Goal: Complete application form

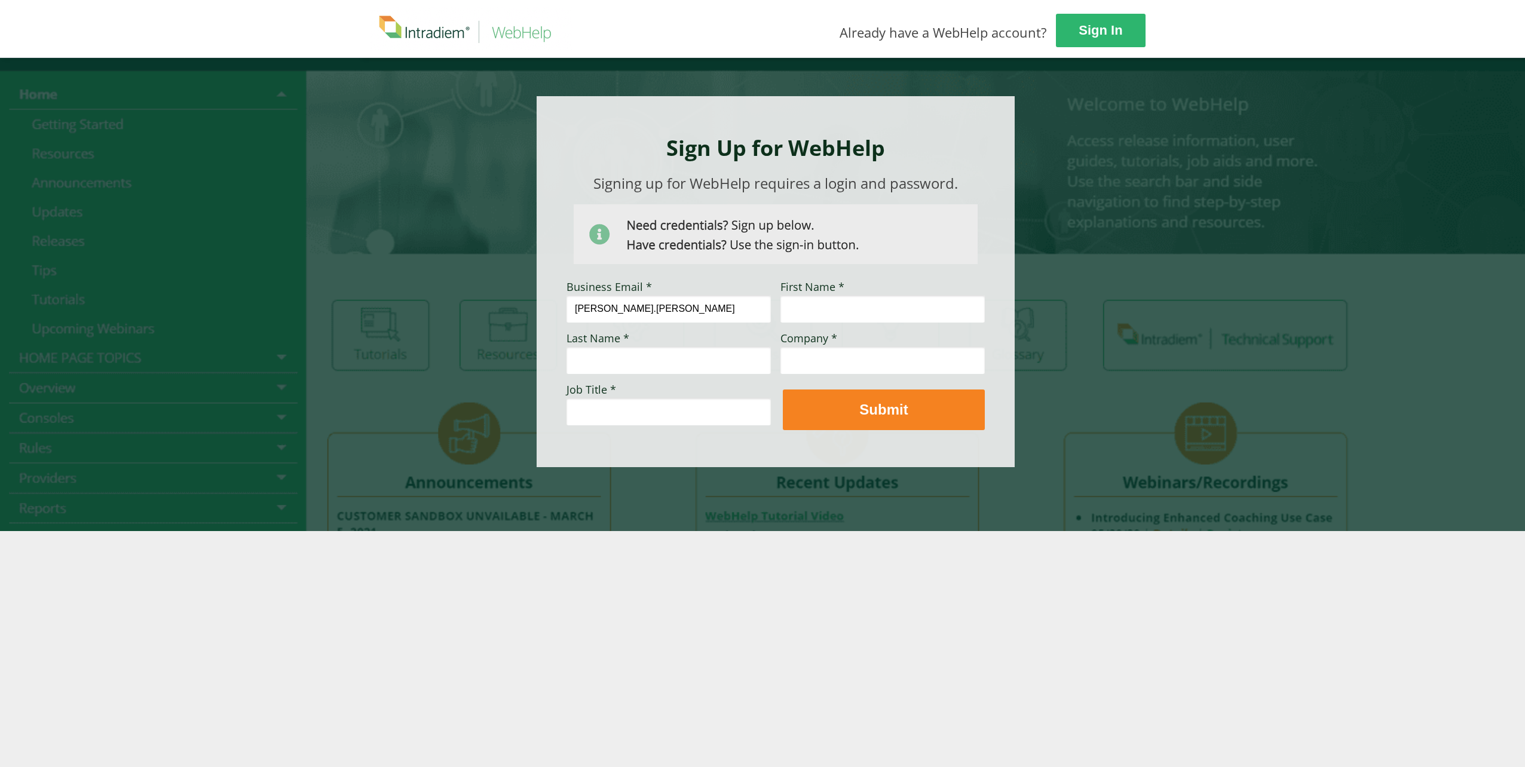
type input "[PERSON_NAME][EMAIL_ADDRESS][PERSON_NAME][DOMAIN_NAME]"
type input "[PERSON_NAME]"
click at [825, 364] on input "Company *" at bounding box center [882, 360] width 204 height 27
type input "[PERSON_NAME] Automotive"
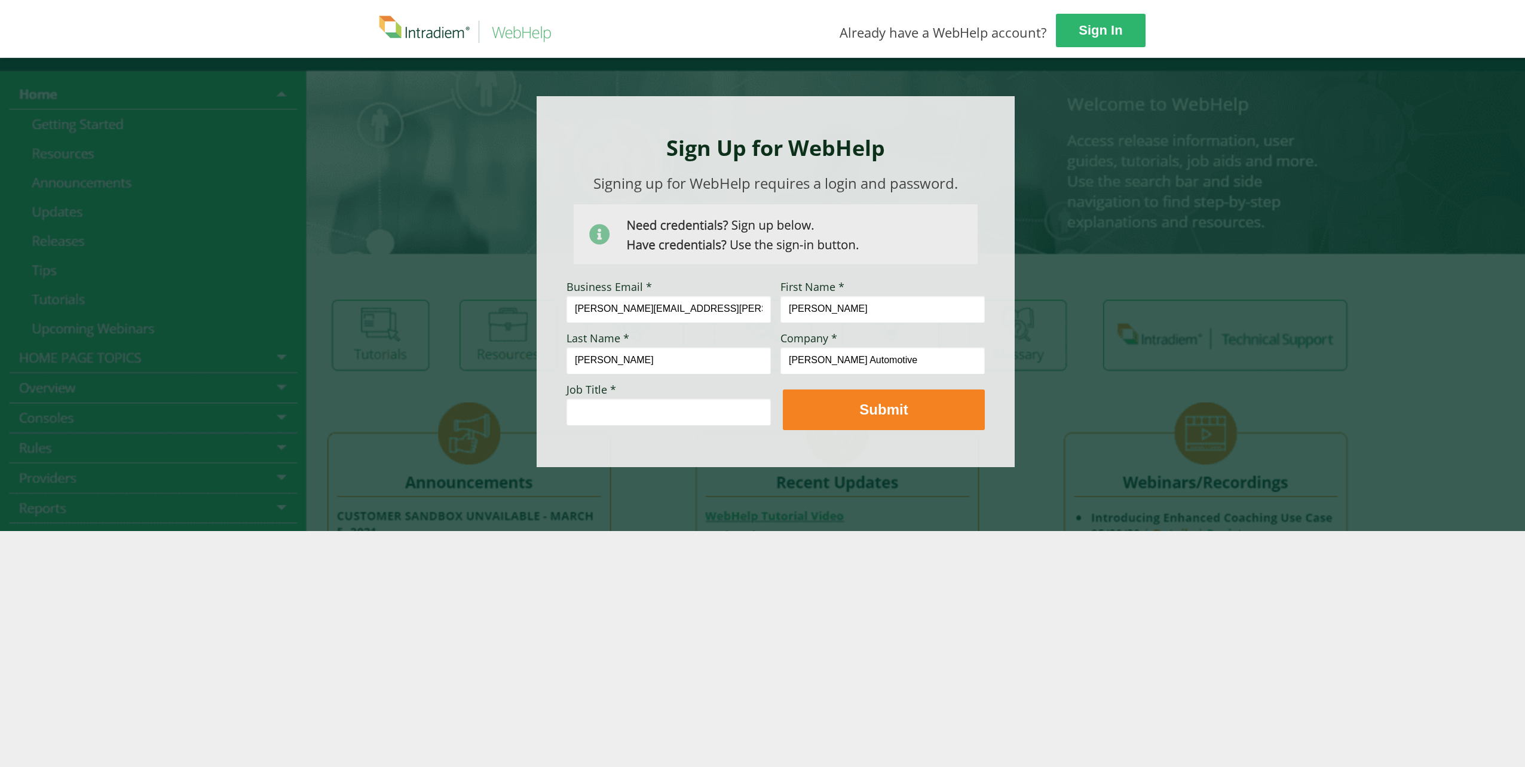
click at [670, 410] on input "Job Title *" at bounding box center [668, 411] width 204 height 27
type input "Senior Workforce Analyst"
click at [859, 418] on strong "Submit" at bounding box center [883, 410] width 48 height 16
